Goal: Task Accomplishment & Management: Manage account settings

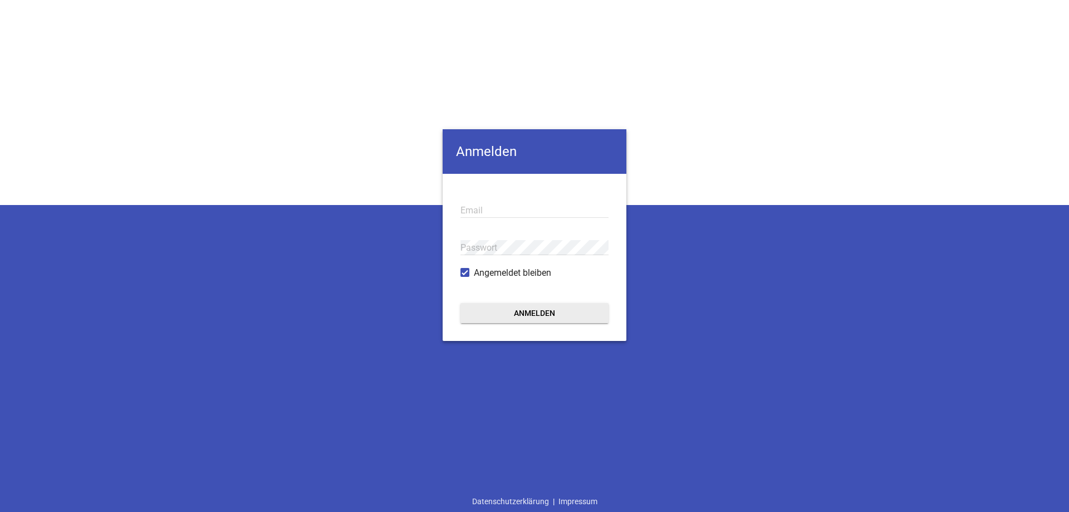
type input "[EMAIL_ADDRESS][DOMAIN_NAME]"
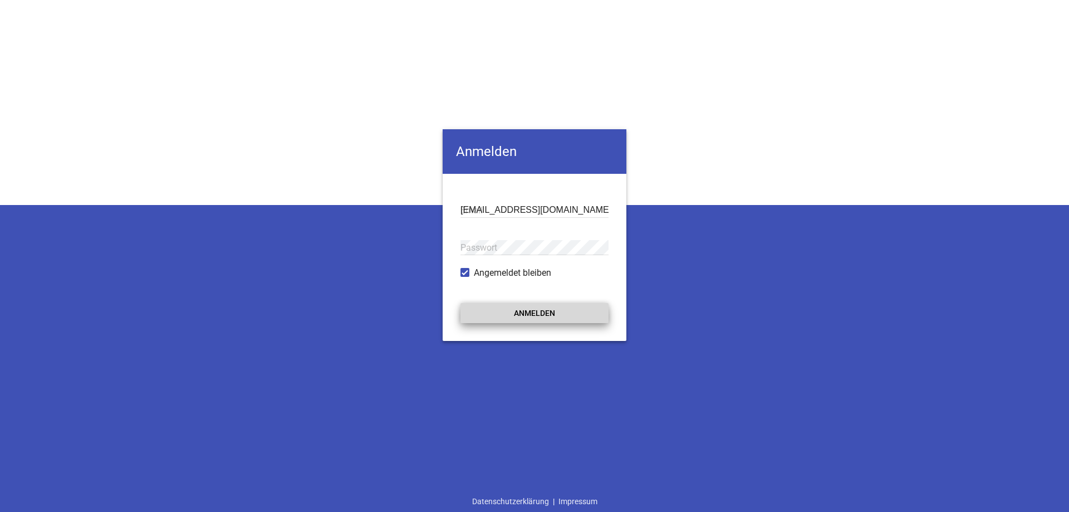
click at [515, 313] on button "Anmelden" at bounding box center [534, 313] width 148 height 20
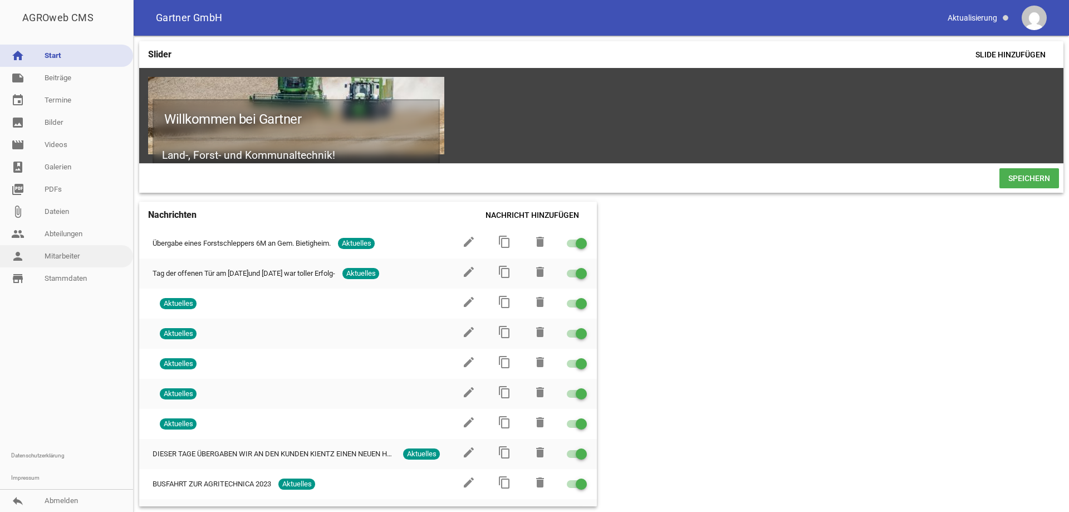
click at [78, 263] on link "person Mitarbeiter" at bounding box center [66, 256] width 133 height 22
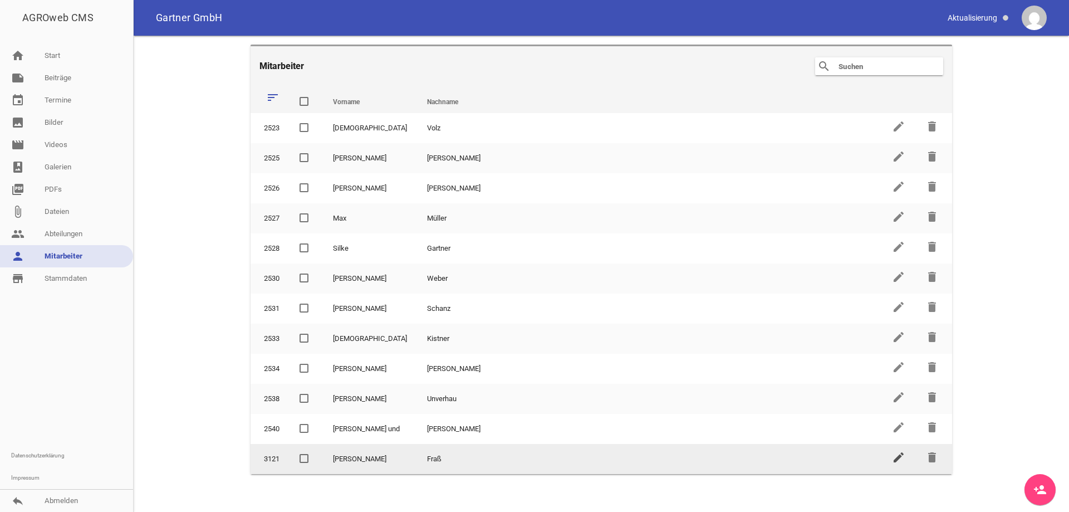
click at [897, 458] on icon "edit" at bounding box center [898, 456] width 13 height 13
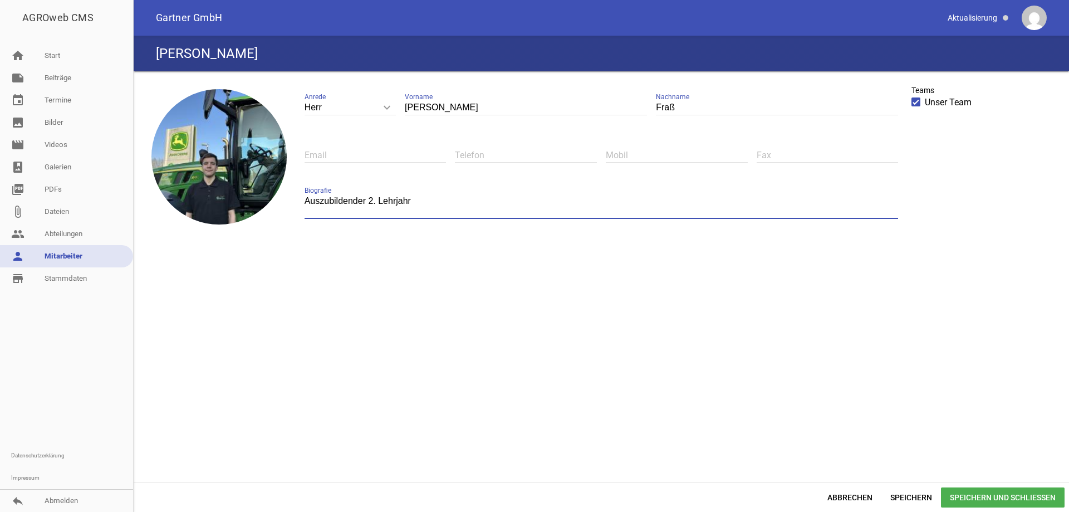
click at [371, 201] on textarea "Auszubildender 2. Lehrjahr" at bounding box center [601, 206] width 594 height 25
type textarea "Auszubildender 3. Lehrjahr"
click at [1012, 495] on span "Speichern und Schließen" at bounding box center [1003, 497] width 124 height 20
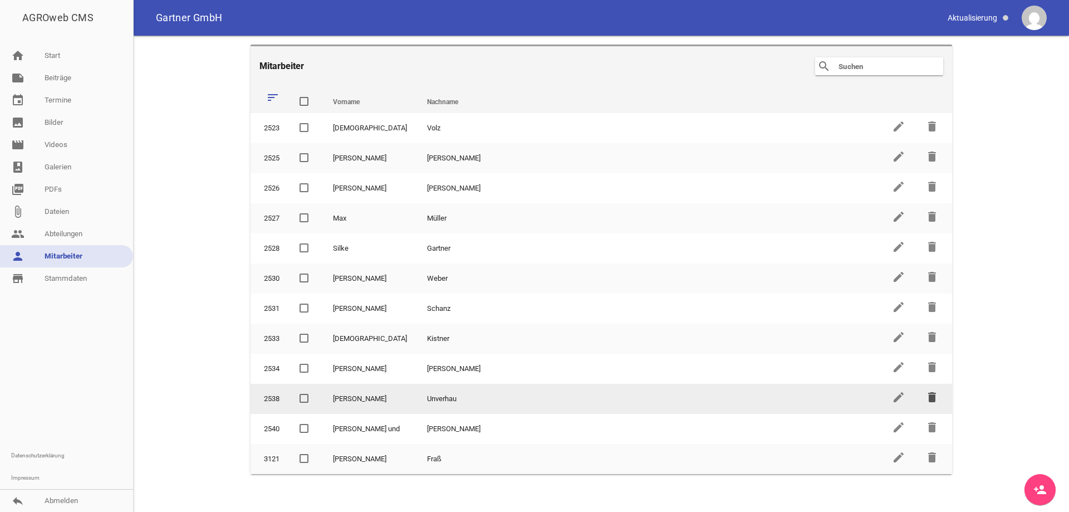
click at [930, 397] on icon "delete" at bounding box center [931, 396] width 13 height 13
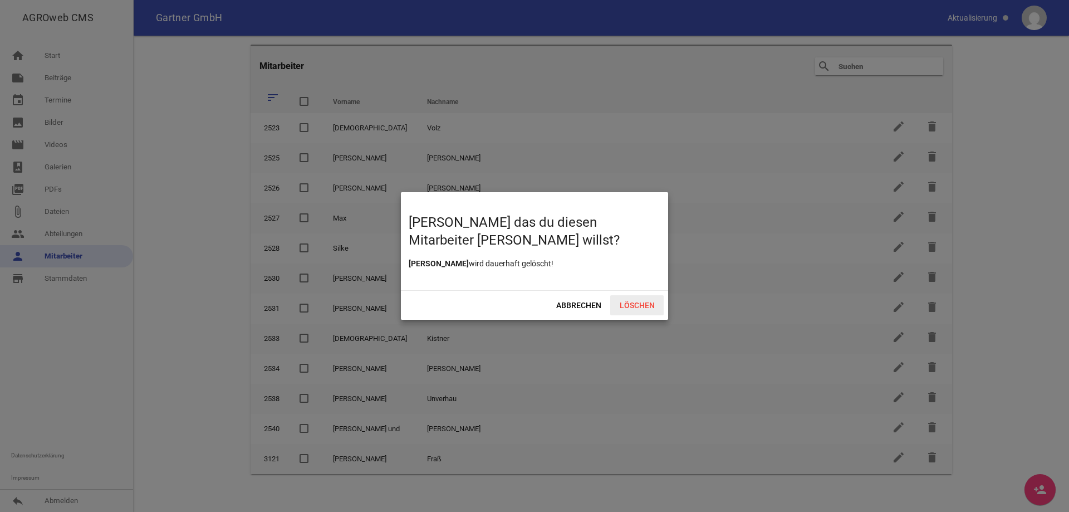
click at [625, 309] on span "Löschen" at bounding box center [636, 305] width 53 height 20
